Goal: Transaction & Acquisition: Purchase product/service

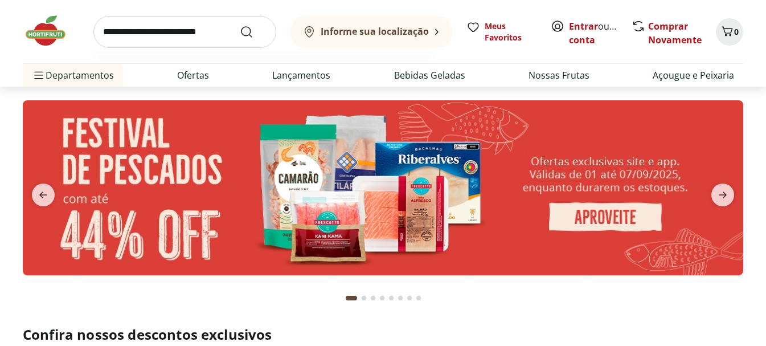
click at [176, 36] on input "search" at bounding box center [184, 32] width 183 height 32
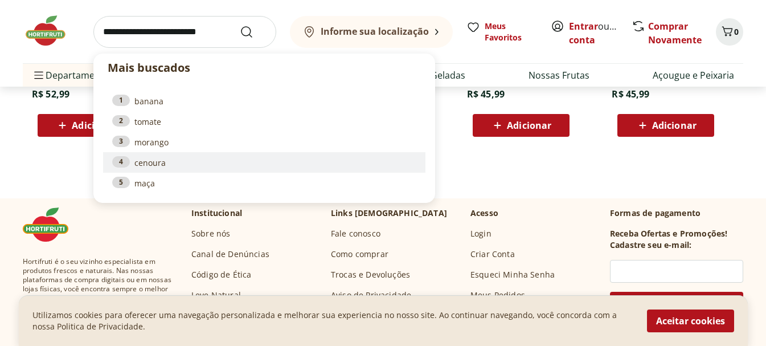
scroll to position [3121, 0]
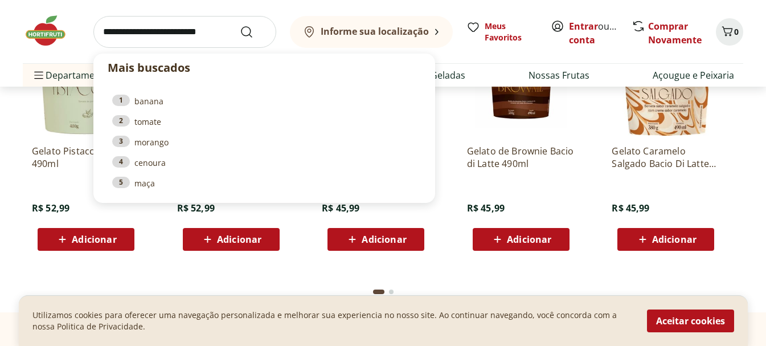
click at [3, 33] on div "Mais buscados 1 banana 2 tomate 3 morango 4 cenoura 5 maça Informe sua localiza…" at bounding box center [383, 43] width 766 height 87
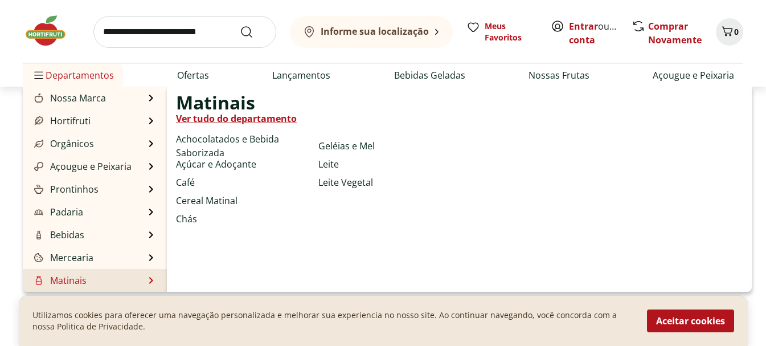
scroll to position [114, 0]
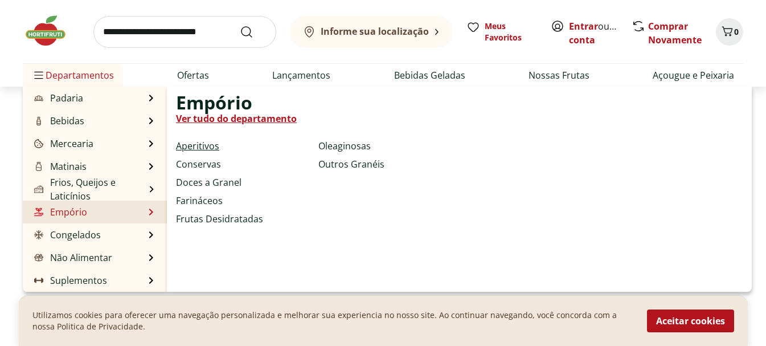
click at [199, 147] on link "Aperitivos" at bounding box center [197, 146] width 43 height 14
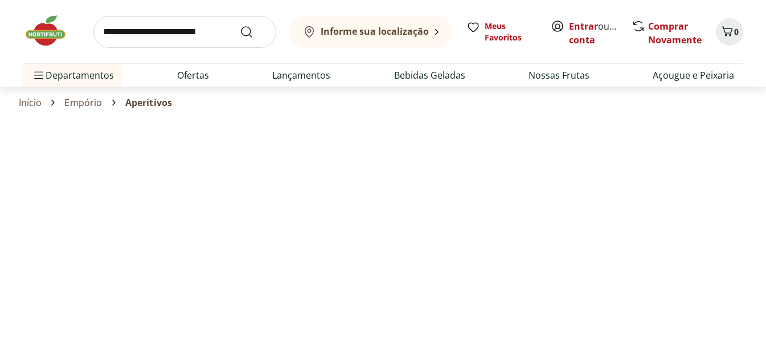
select select "**********"
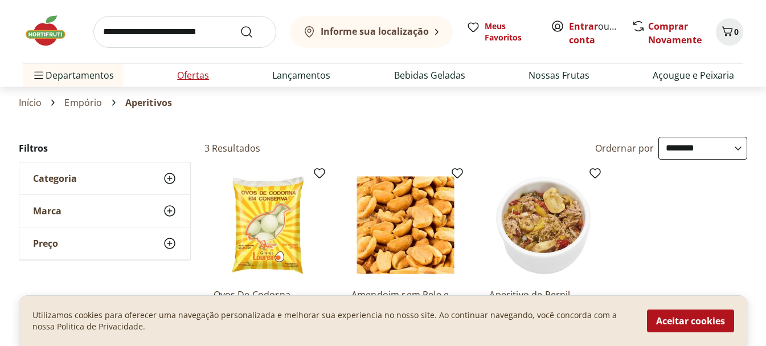
click at [184, 66] on li "Ofertas" at bounding box center [193, 75] width 50 height 23
click at [191, 77] on link "Ofertas" at bounding box center [193, 75] width 32 height 14
